Goal: Task Accomplishment & Management: Use online tool/utility

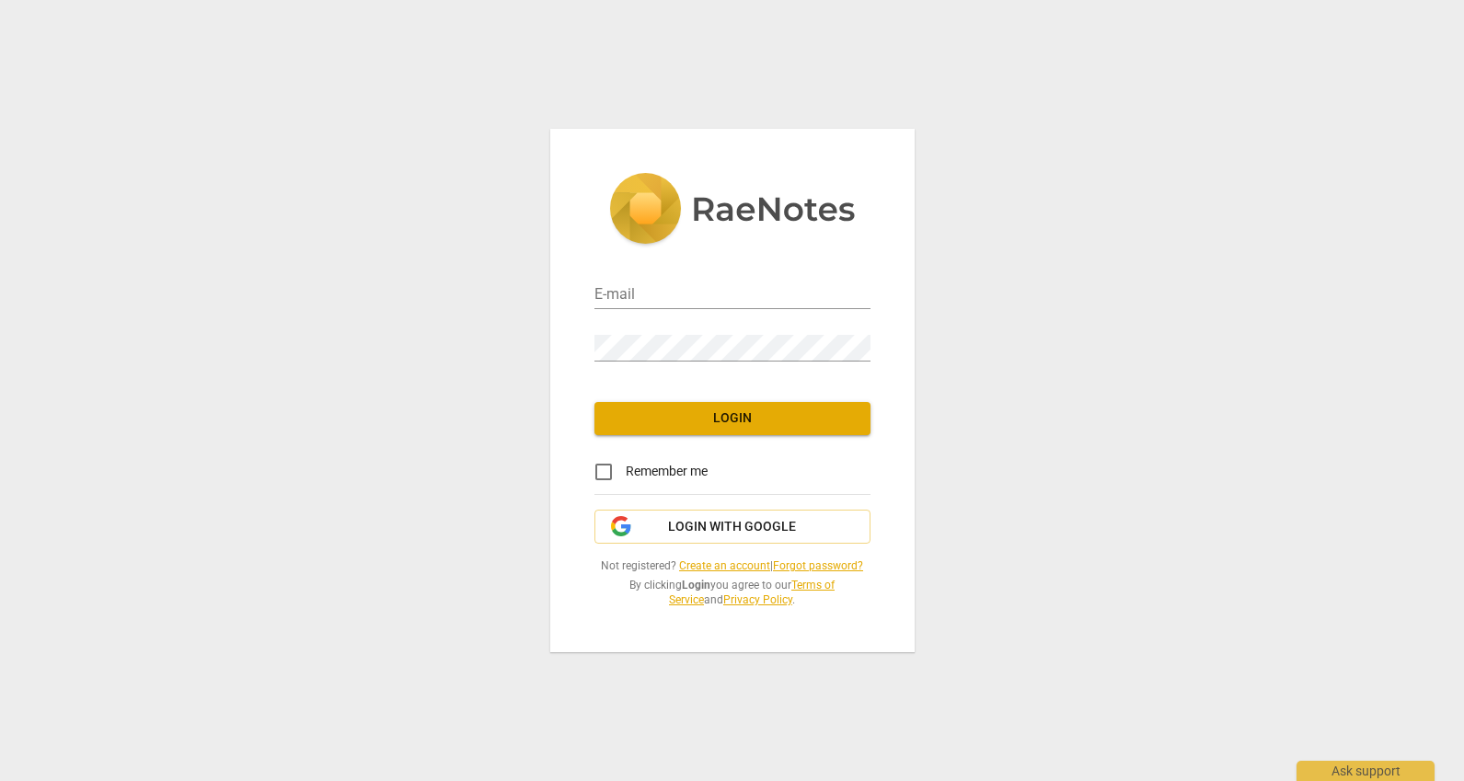
type input "[EMAIL_ADDRESS][DOMAIN_NAME]"
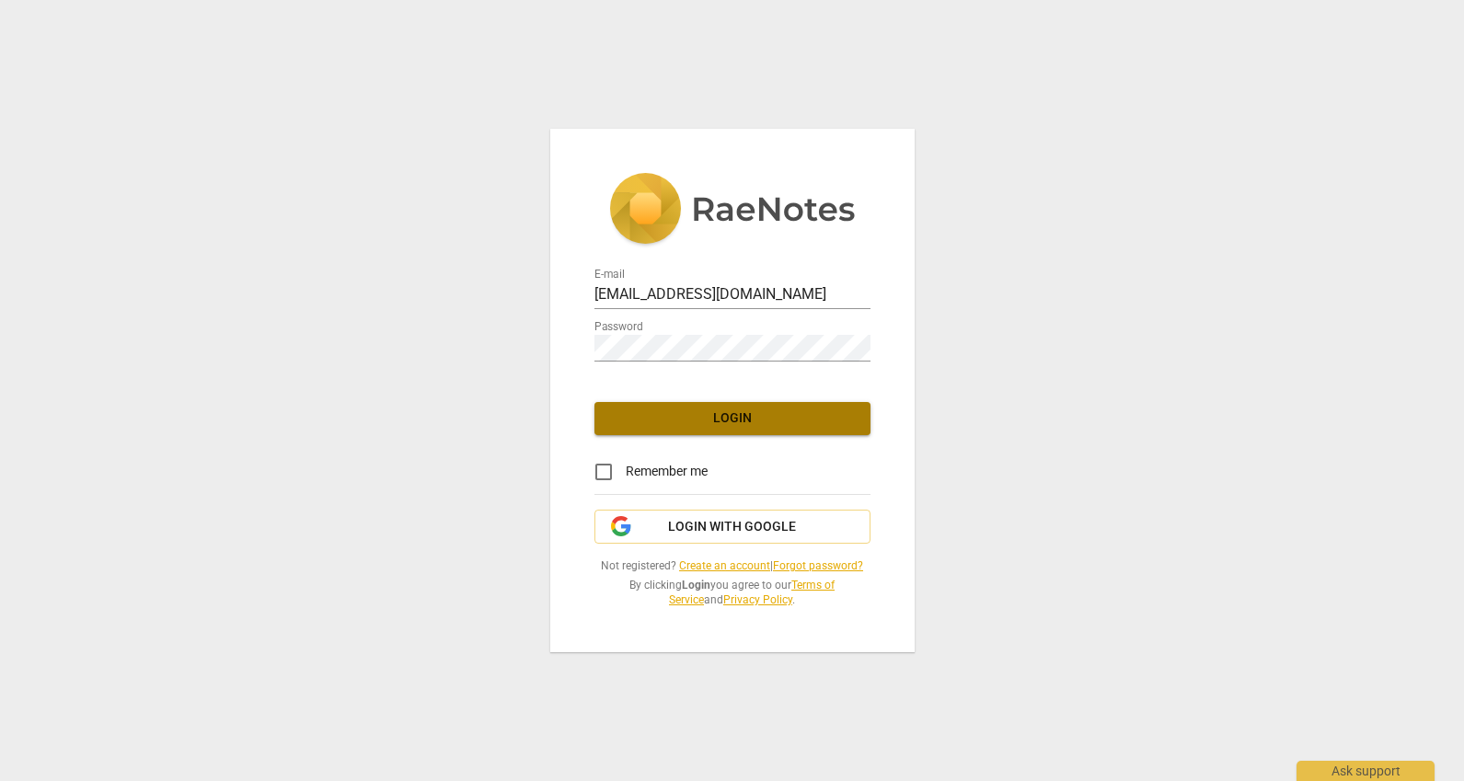
click at [772, 422] on span "Login" at bounding box center [732, 418] width 247 height 18
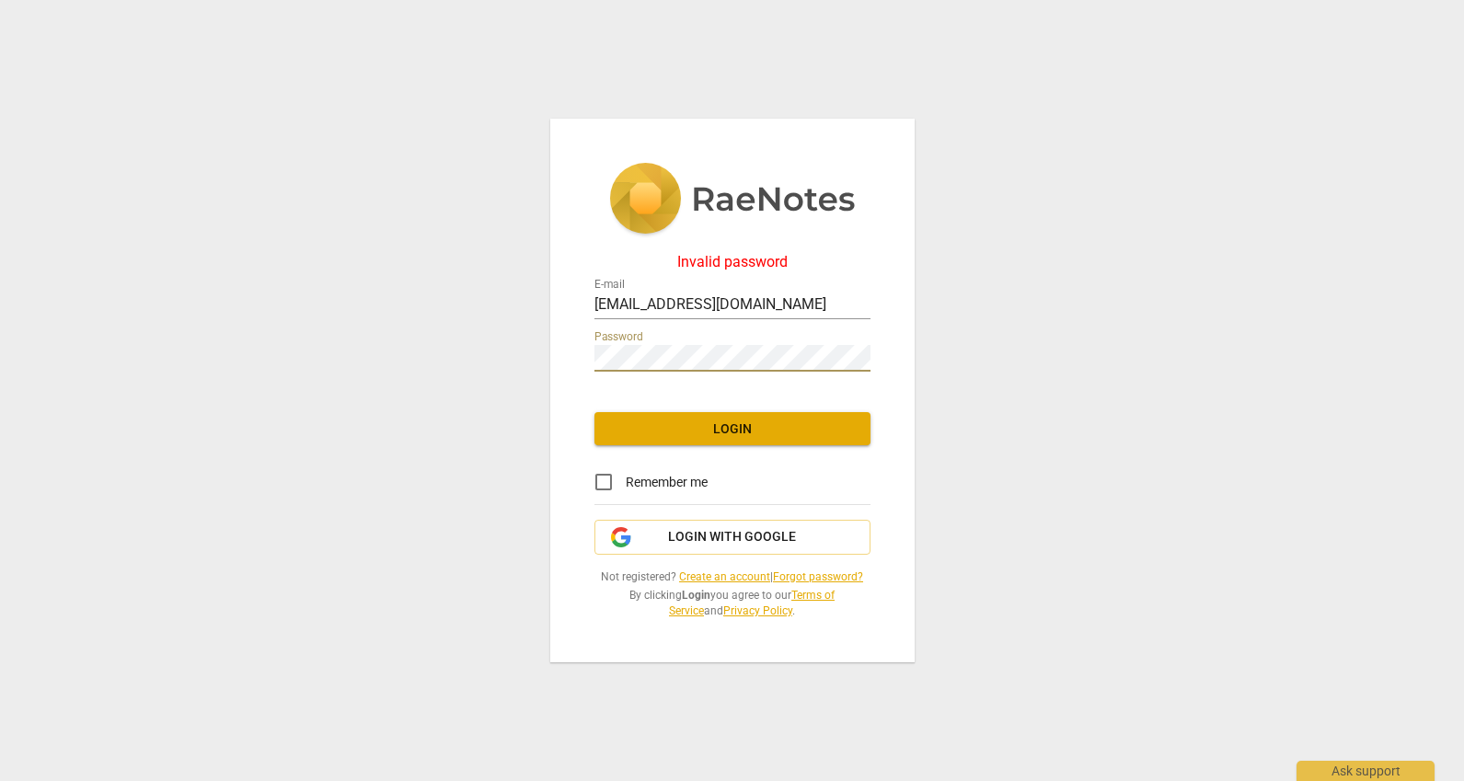
click at [579, 353] on div "Invalid password E-mail [EMAIL_ADDRESS][DOMAIN_NAME] Password Login Remember me…" at bounding box center [732, 391] width 364 height 545
click at [550, 375] on div "Invalid password E-mail [EMAIL_ADDRESS][DOMAIN_NAME] Password Login Remember me…" at bounding box center [732, 391] width 364 height 545
click at [665, 417] on button "Login" at bounding box center [732, 428] width 276 height 33
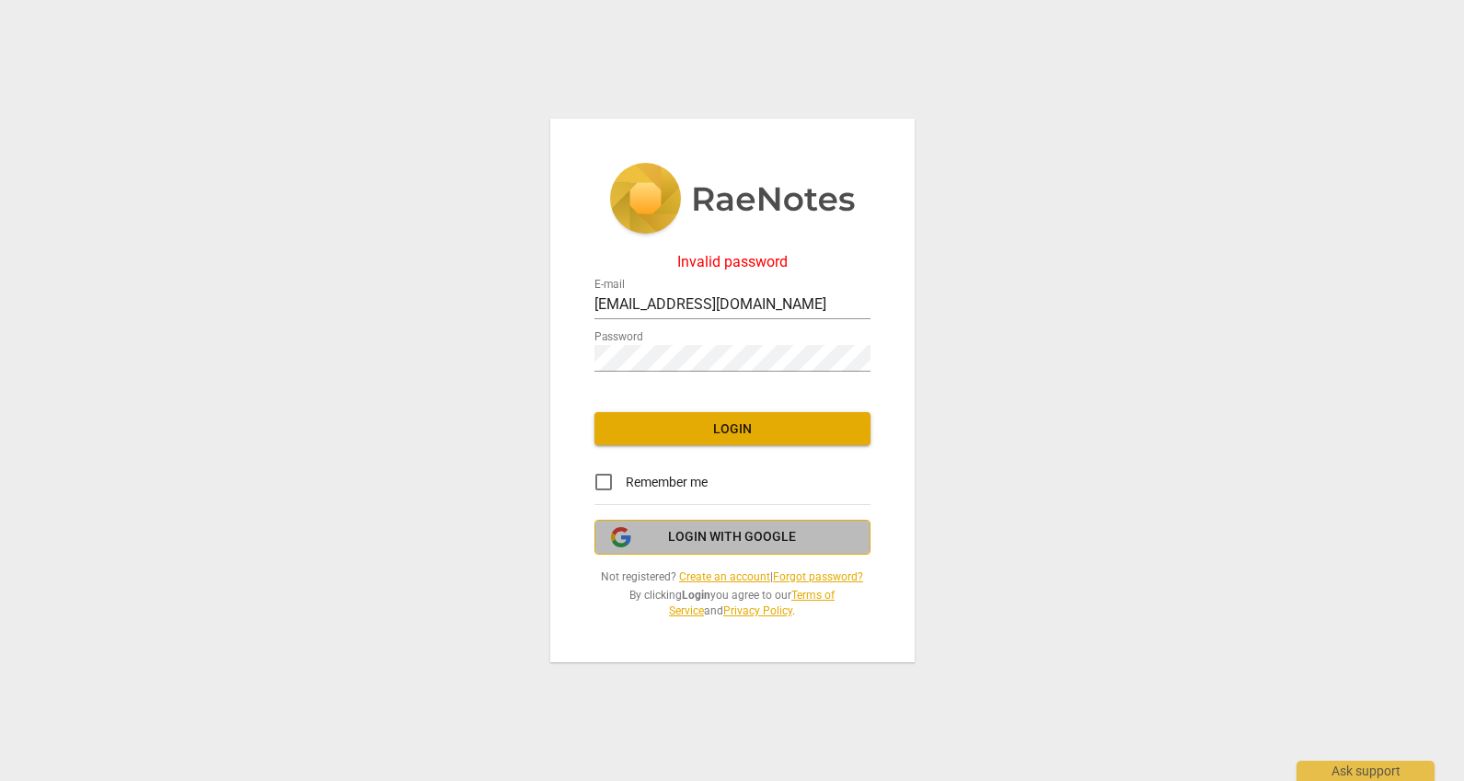
click at [679, 529] on span "Login with Google" at bounding box center [732, 537] width 128 height 18
